Goal: Information Seeking & Learning: Learn about a topic

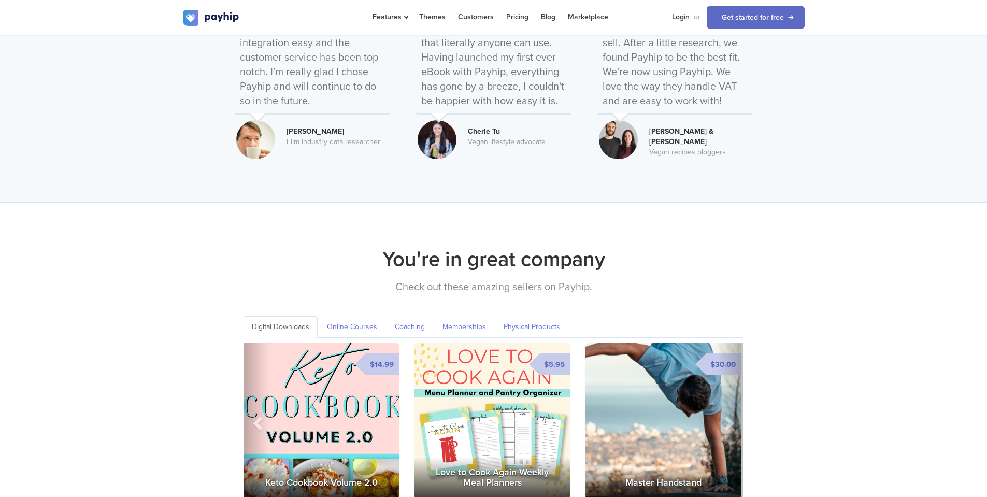
scroll to position [1382, 0]
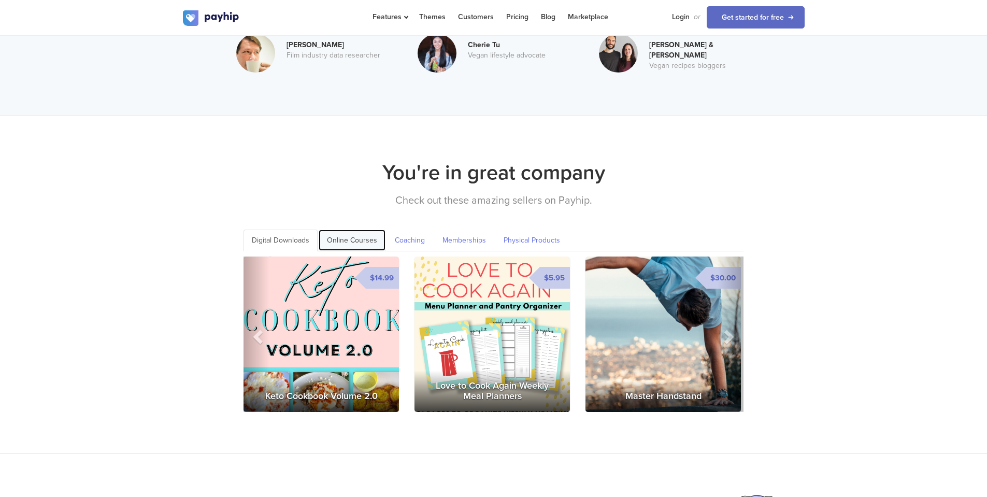
click at [369, 229] on link "Online Courses" at bounding box center [352, 239] width 67 height 21
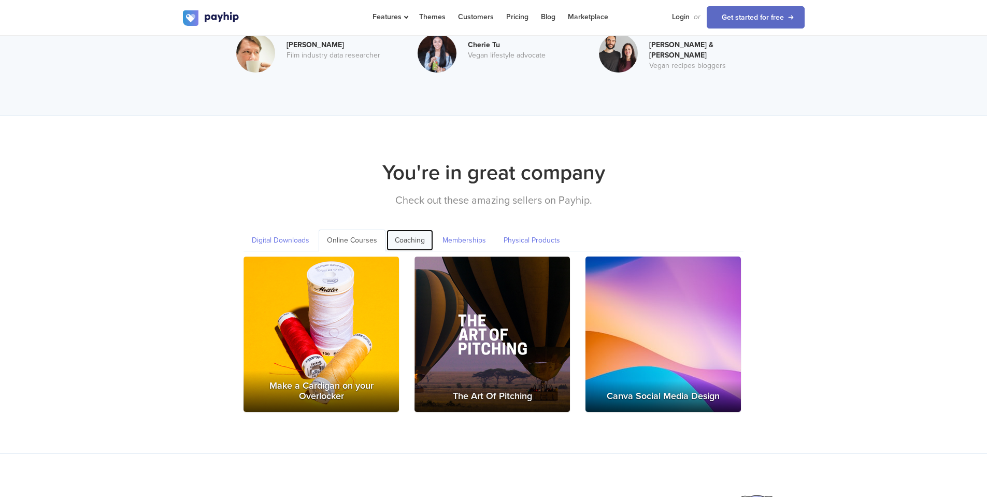
click at [412, 229] on link "Coaching" at bounding box center [409, 239] width 47 height 21
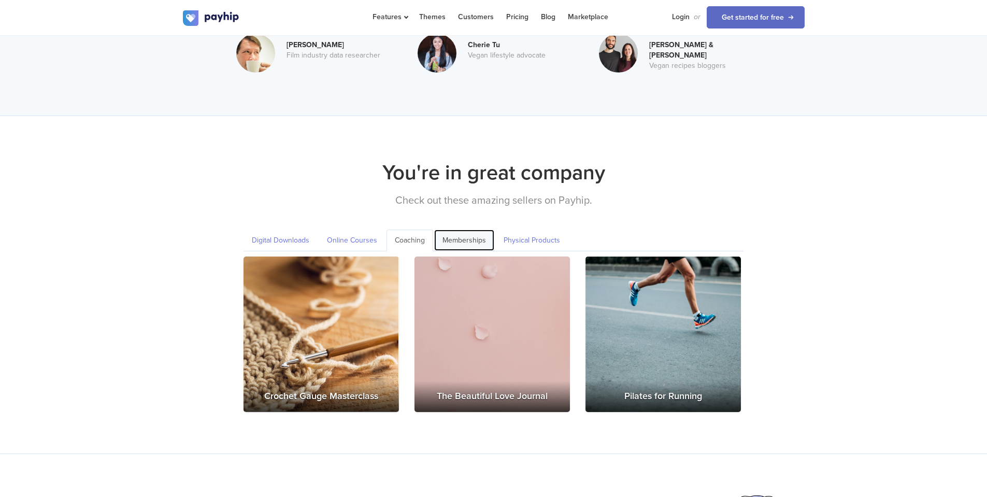
click at [449, 229] on link "Memberships" at bounding box center [464, 239] width 60 height 21
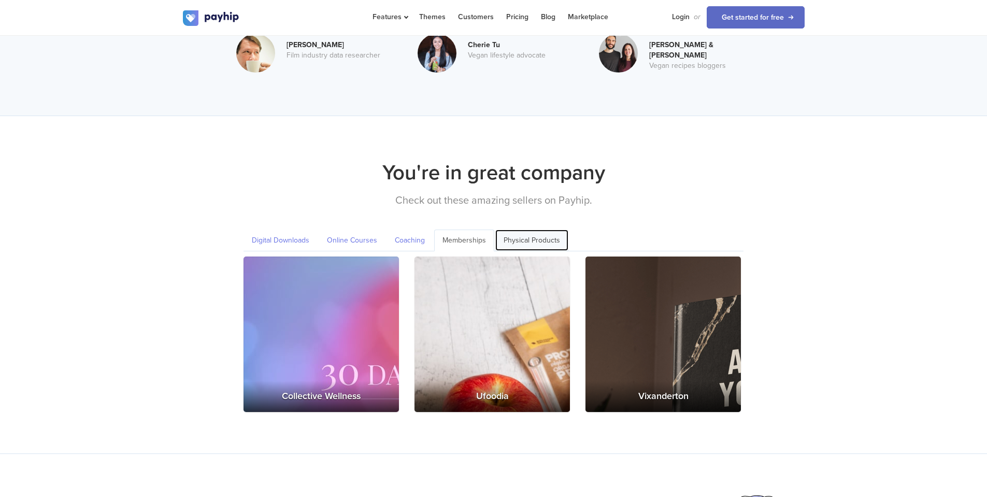
click at [523, 229] on link "Physical Products" at bounding box center [531, 239] width 73 height 21
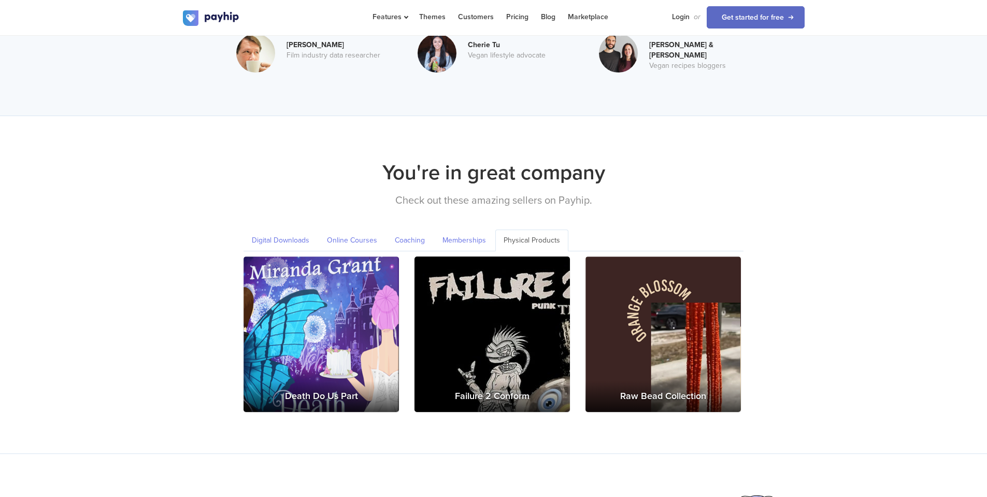
click at [553, 440] on div "You're in great company Check out these amazing sellers on Payhip. Digital Down…" at bounding box center [493, 285] width 987 height 338
click at [294, 229] on link "Digital Downloads" at bounding box center [280, 239] width 74 height 21
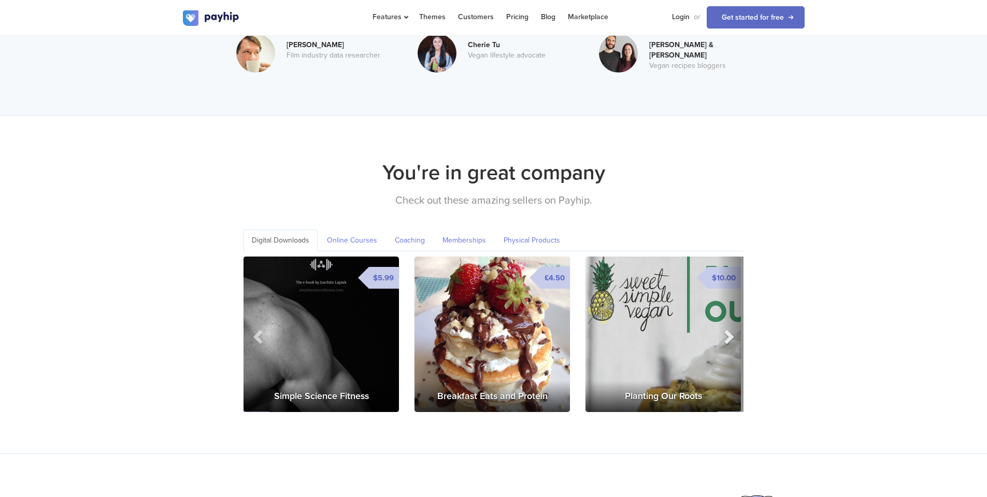
click at [728, 328] on span at bounding box center [728, 336] width 16 height 16
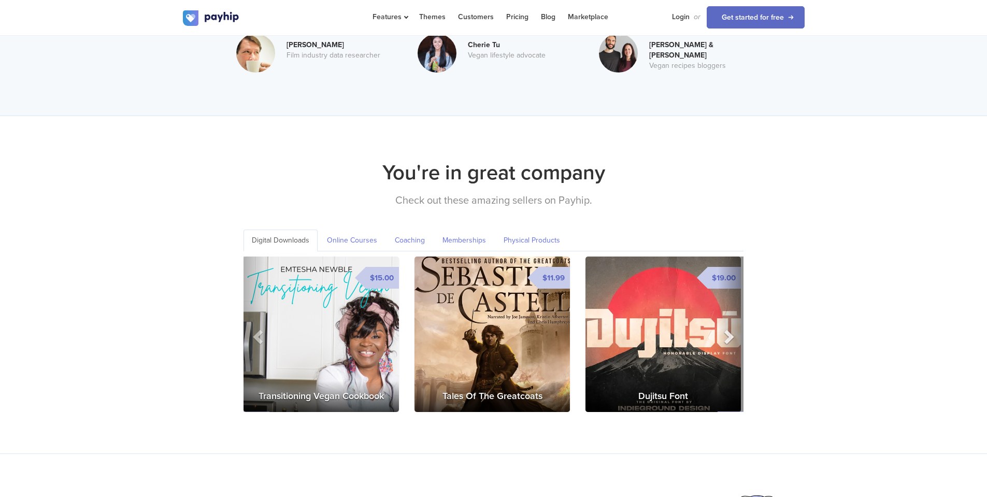
click at [728, 328] on span at bounding box center [728, 336] width 16 height 16
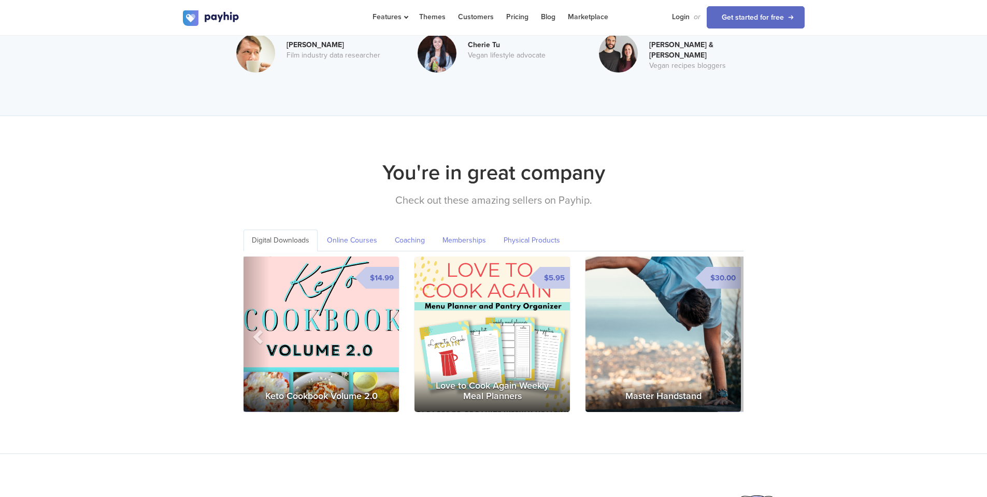
click at [516, 325] on img at bounding box center [491, 333] width 155 height 155
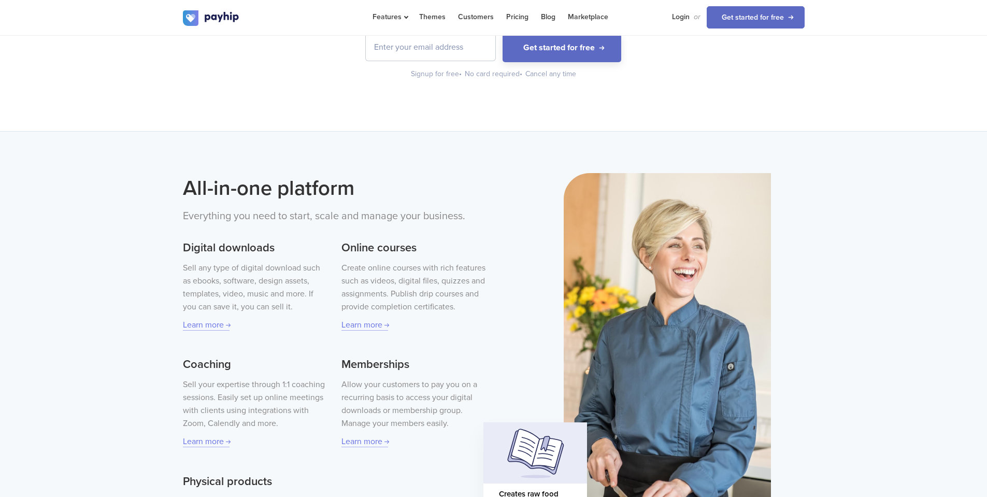
scroll to position [0, 0]
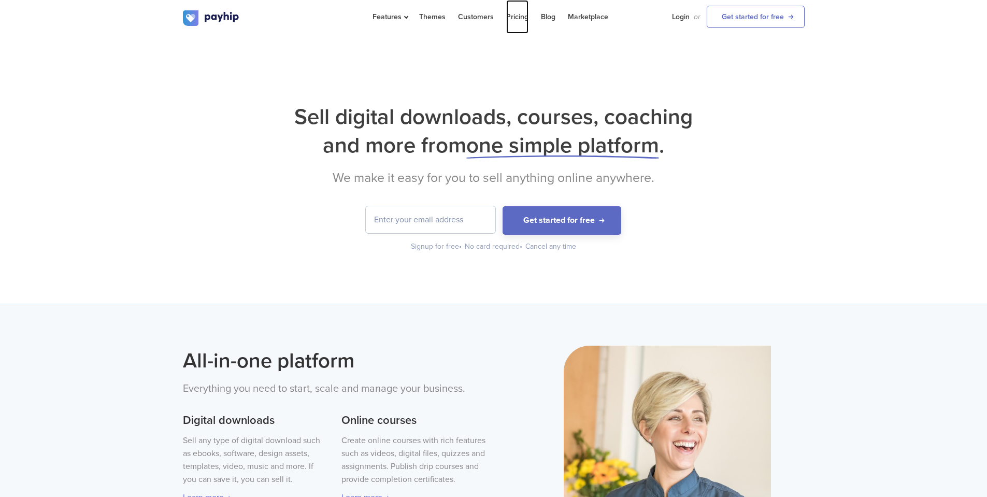
click at [513, 20] on link "Pricing" at bounding box center [517, 17] width 22 height 34
